Goal: Information Seeking & Learning: Learn about a topic

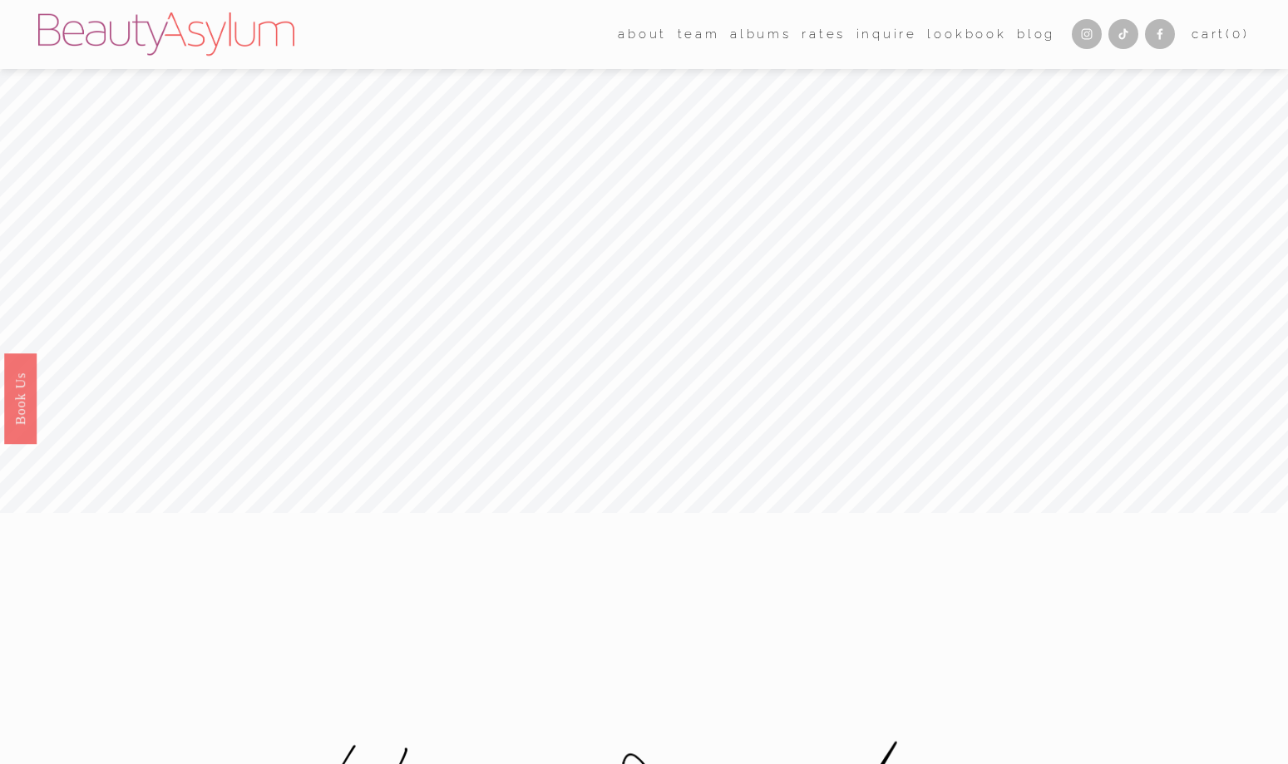
click at [825, 31] on link "Rates" at bounding box center [824, 34] width 44 height 25
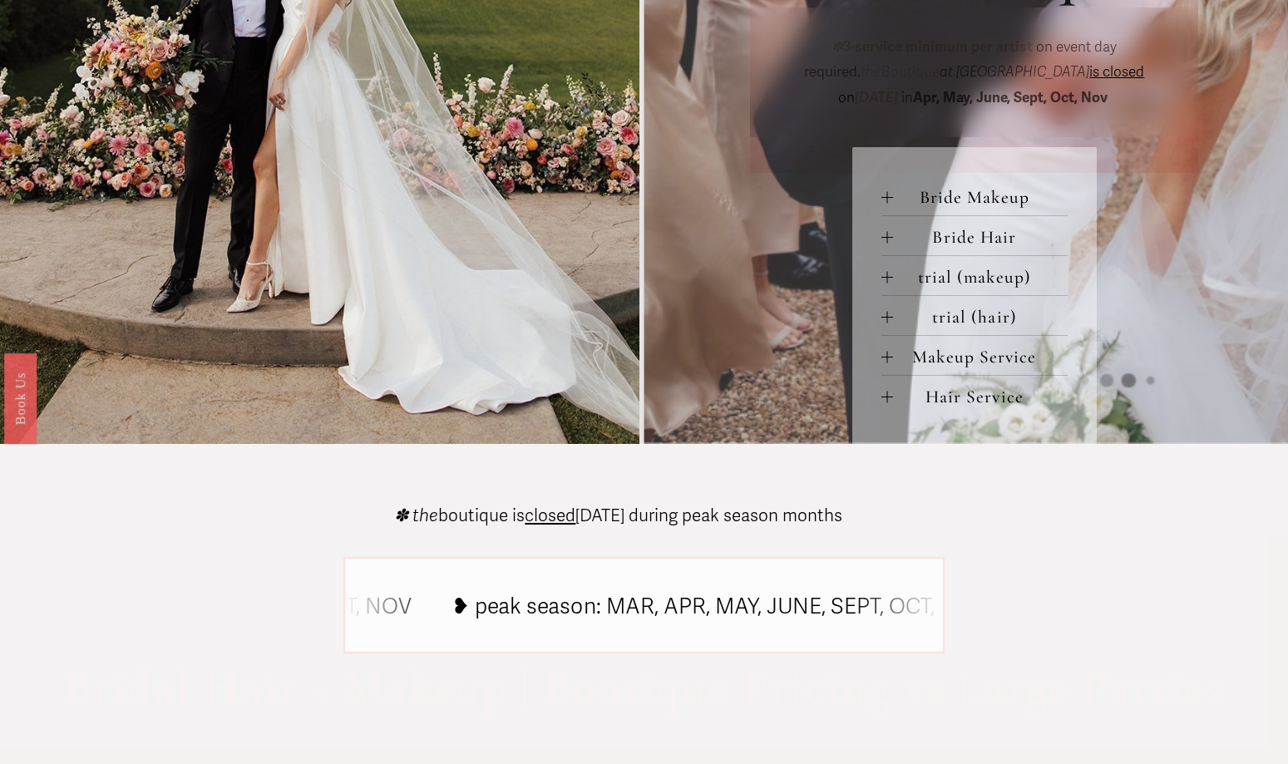
scroll to position [748, 0]
click at [965, 207] on span "Bride Makeup" at bounding box center [980, 196] width 175 height 22
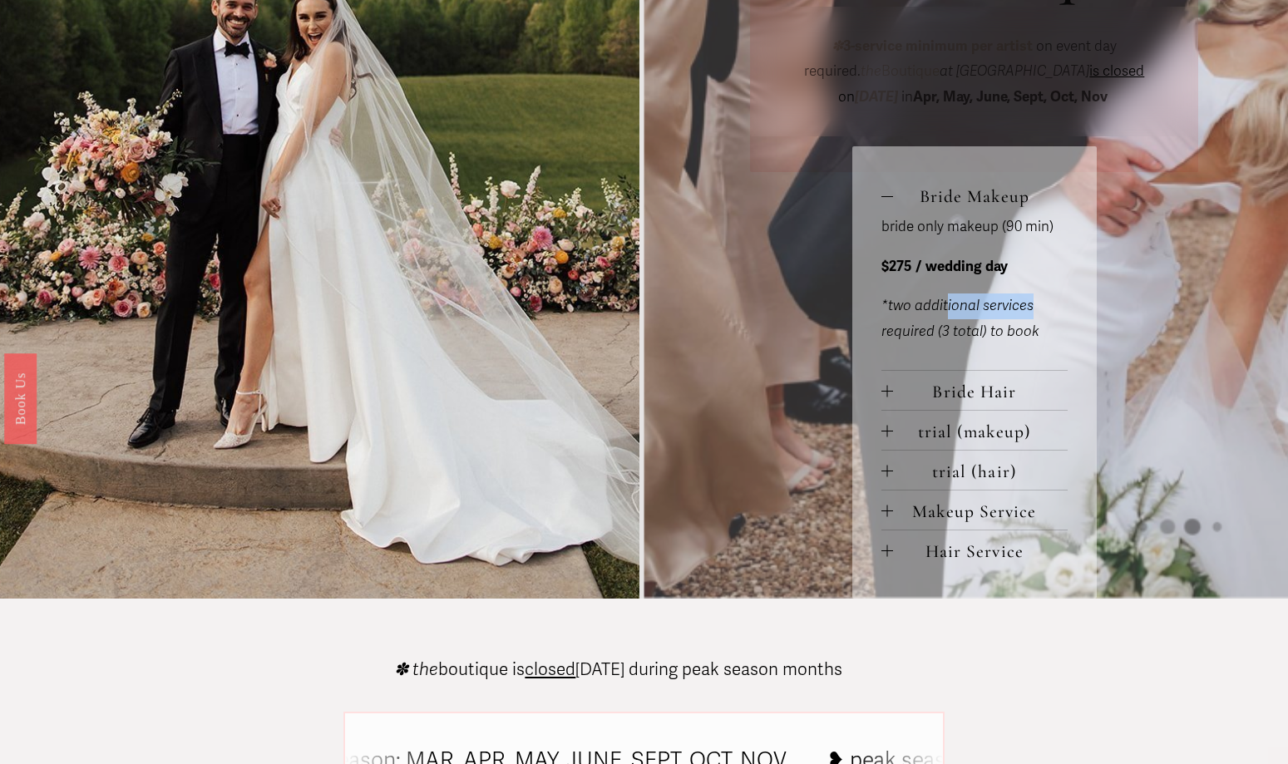
drag, startPoint x: 945, startPoint y: 313, endPoint x: 1052, endPoint y: 312, distance: 107.3
click at [1052, 312] on p "*two additional services required (3 total) to book" at bounding box center [974, 319] width 186 height 51
drag, startPoint x: 1052, startPoint y: 312, endPoint x: 1004, endPoint y: 324, distance: 49.0
click at [1004, 324] on p "*two additional services required (3 total) to book" at bounding box center [974, 319] width 186 height 51
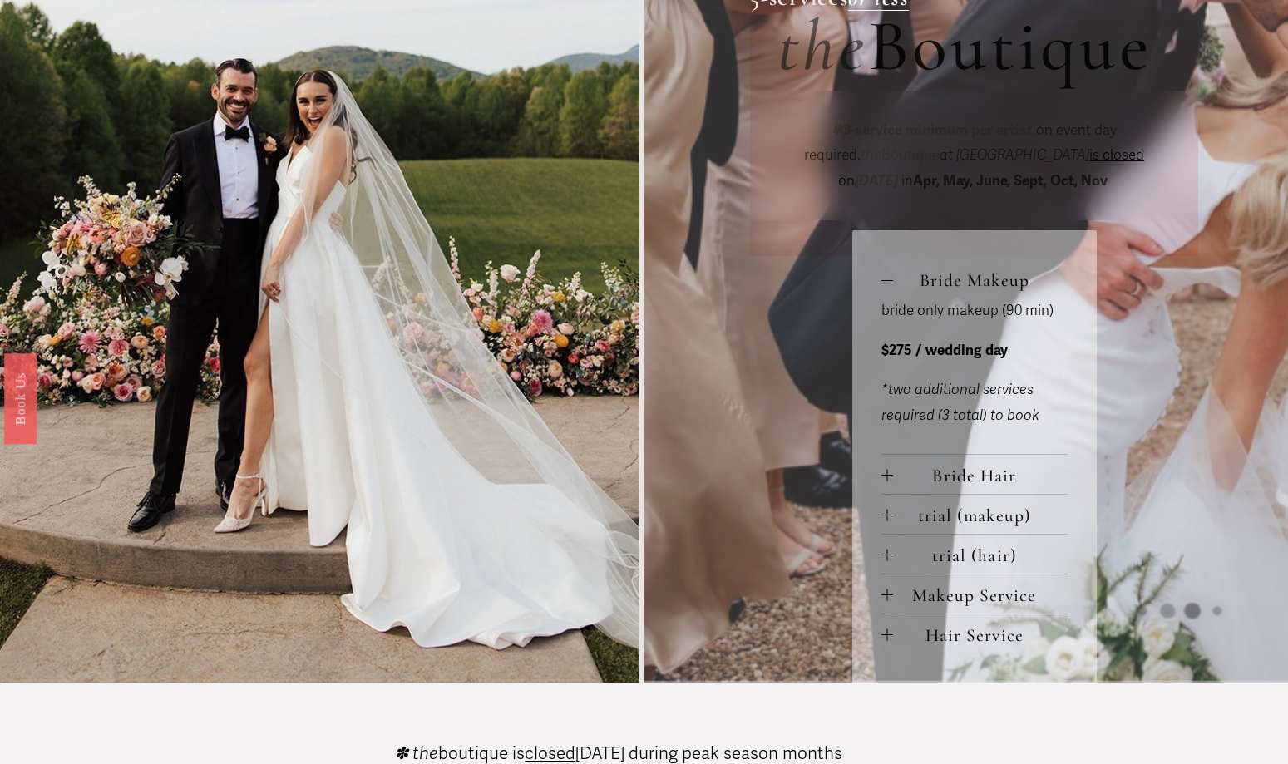
scroll to position [665, 0]
click at [928, 481] on span "Bride Hair" at bounding box center [980, 475] width 175 height 22
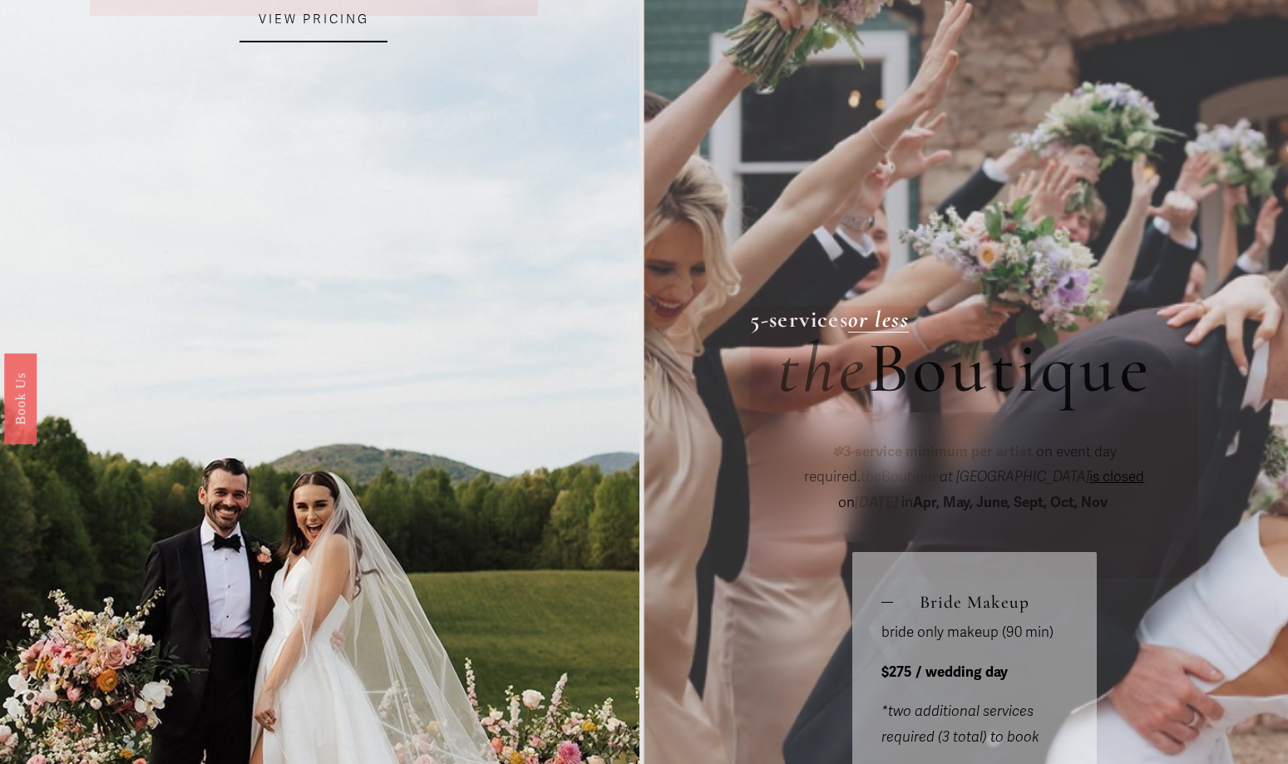
scroll to position [0, 0]
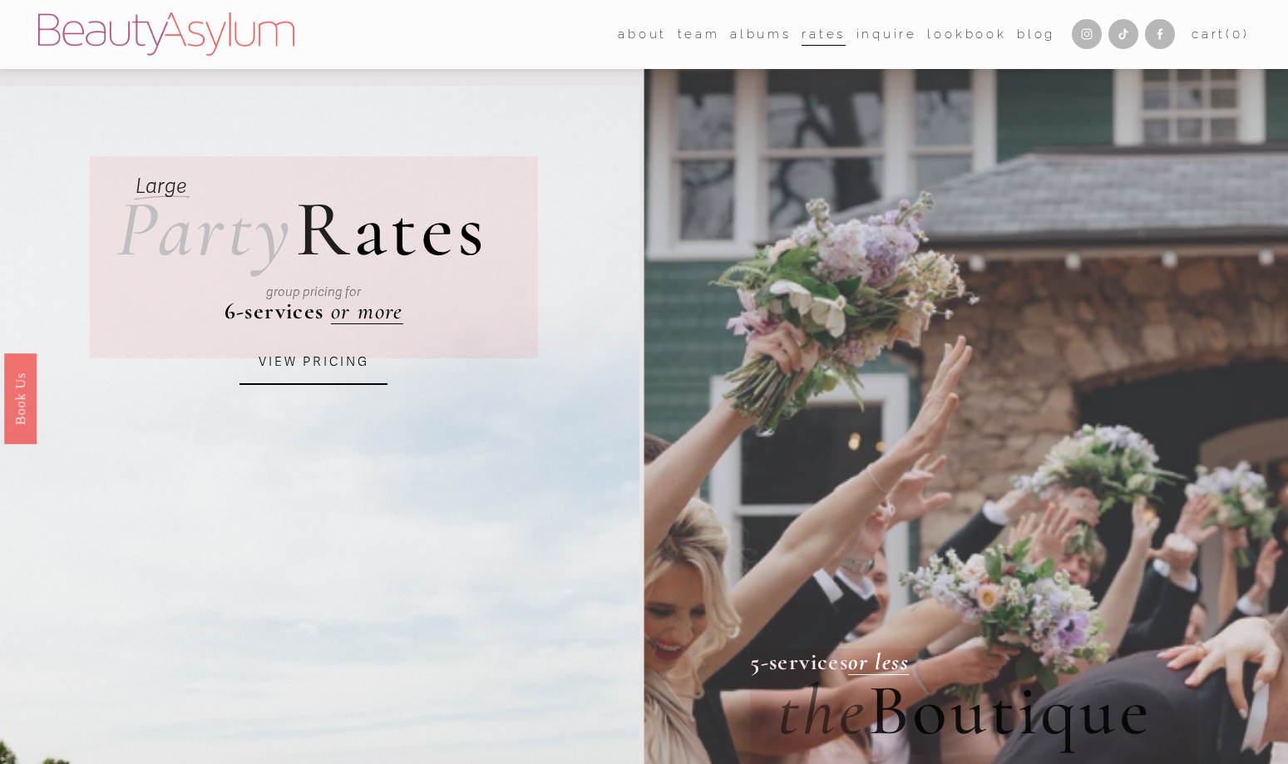
click at [898, 37] on link "Inquire" at bounding box center [887, 34] width 62 height 25
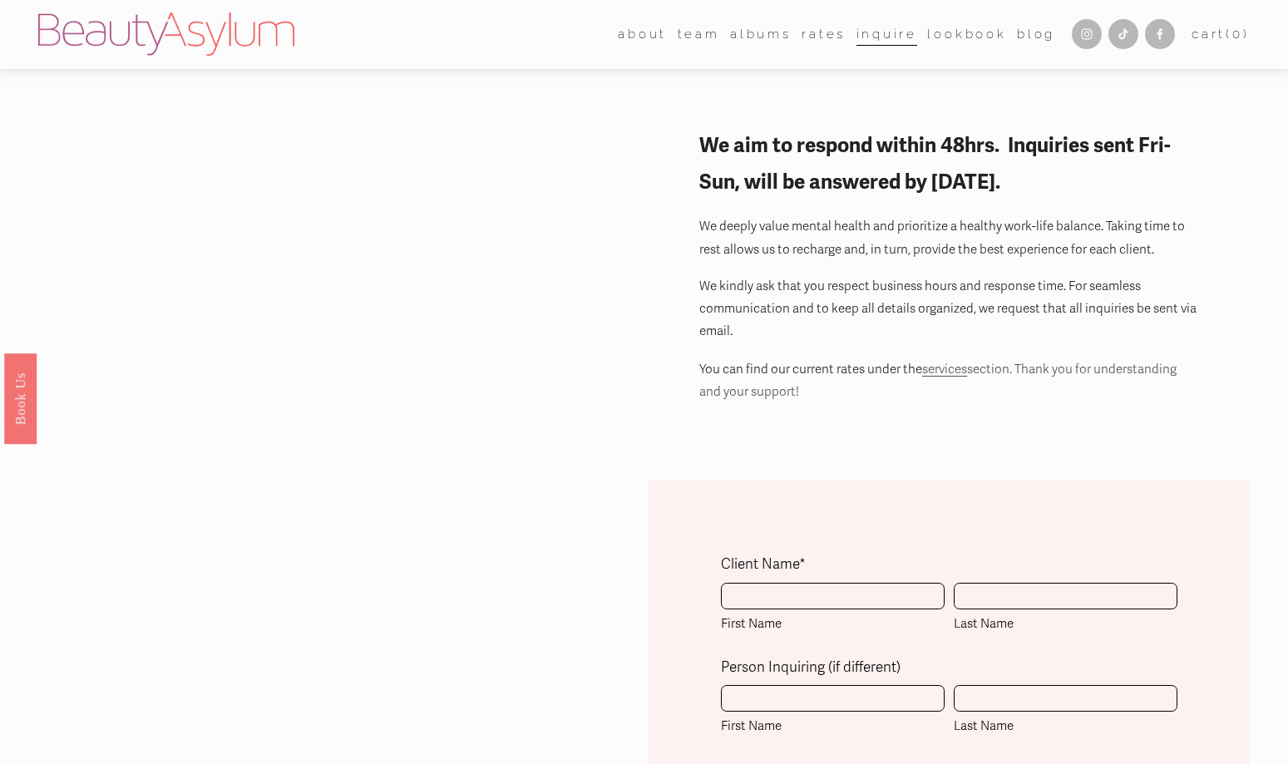
click at [826, 34] on link "Rates" at bounding box center [824, 34] width 44 height 25
